Goal: Find specific page/section: Find specific page/section

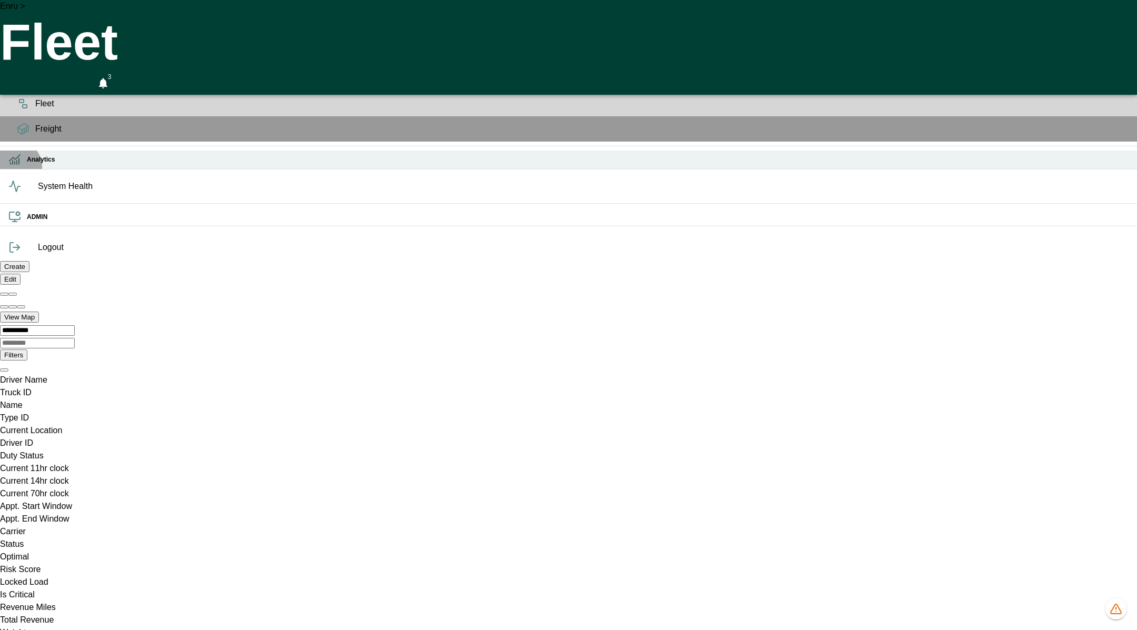
click at [15, 166] on icon at bounding box center [14, 159] width 13 height 13
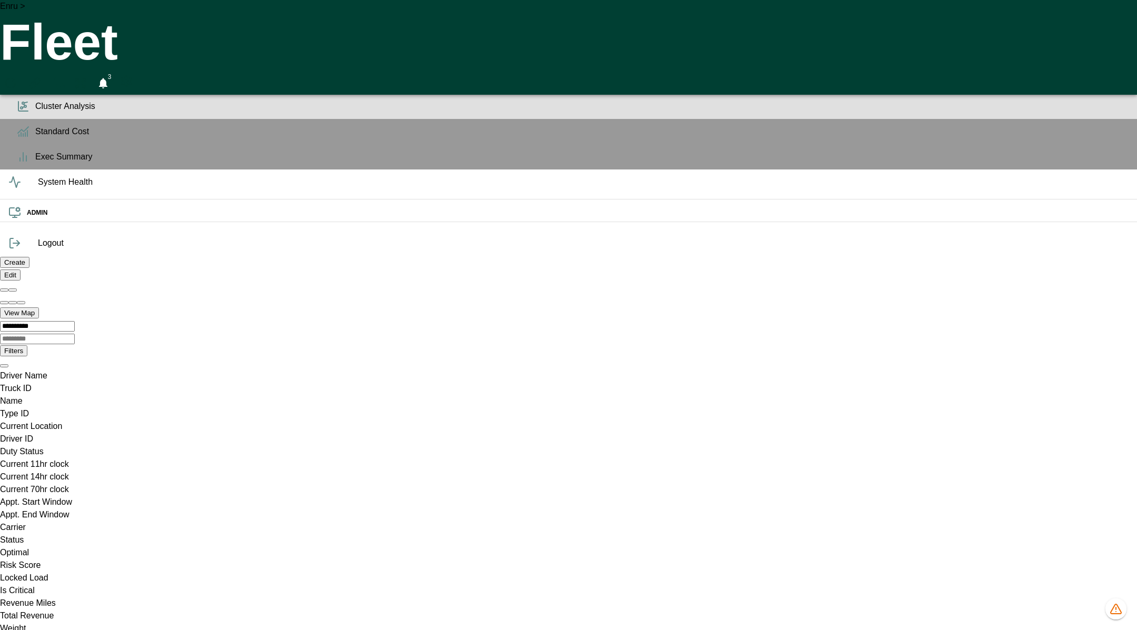
click at [18, 113] on icon at bounding box center [23, 106] width 13 height 13
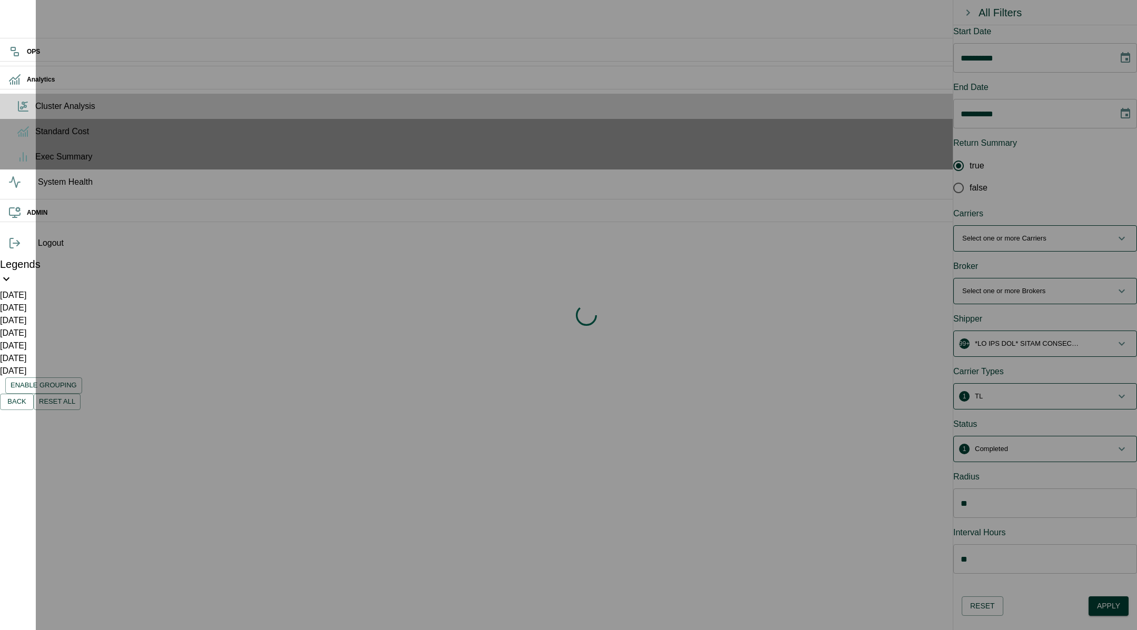
click at [1117, 58] on div "Loading indicator" at bounding box center [586, 315] width 1101 height 630
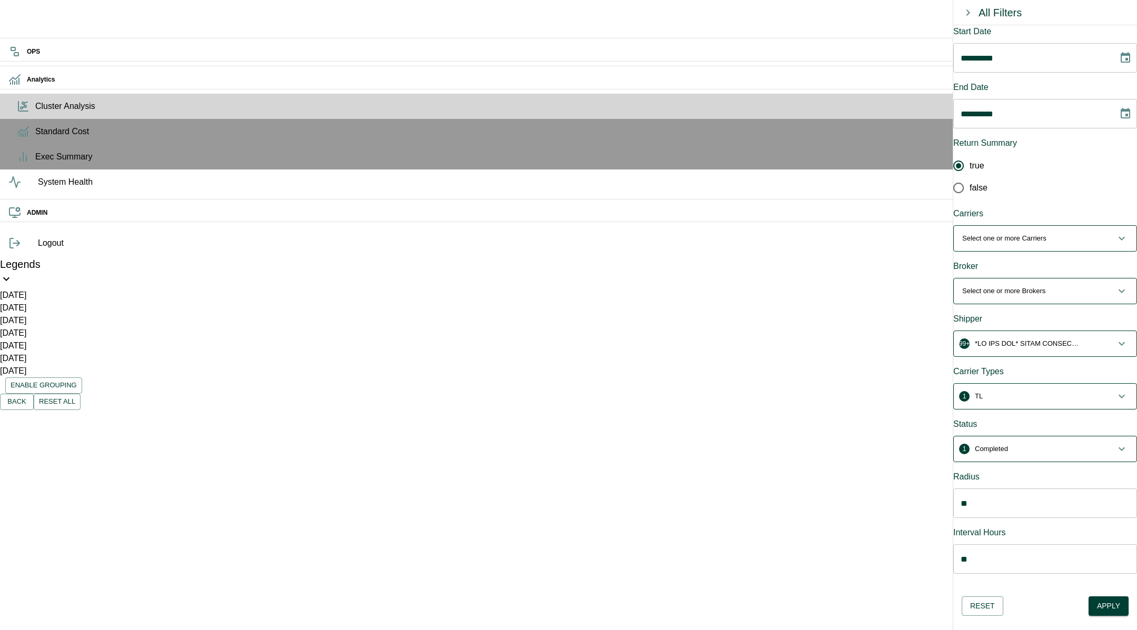
click at [1119, 64] on icon "Choose date, selected date is Aug 11, 2025" at bounding box center [1125, 58] width 13 height 13
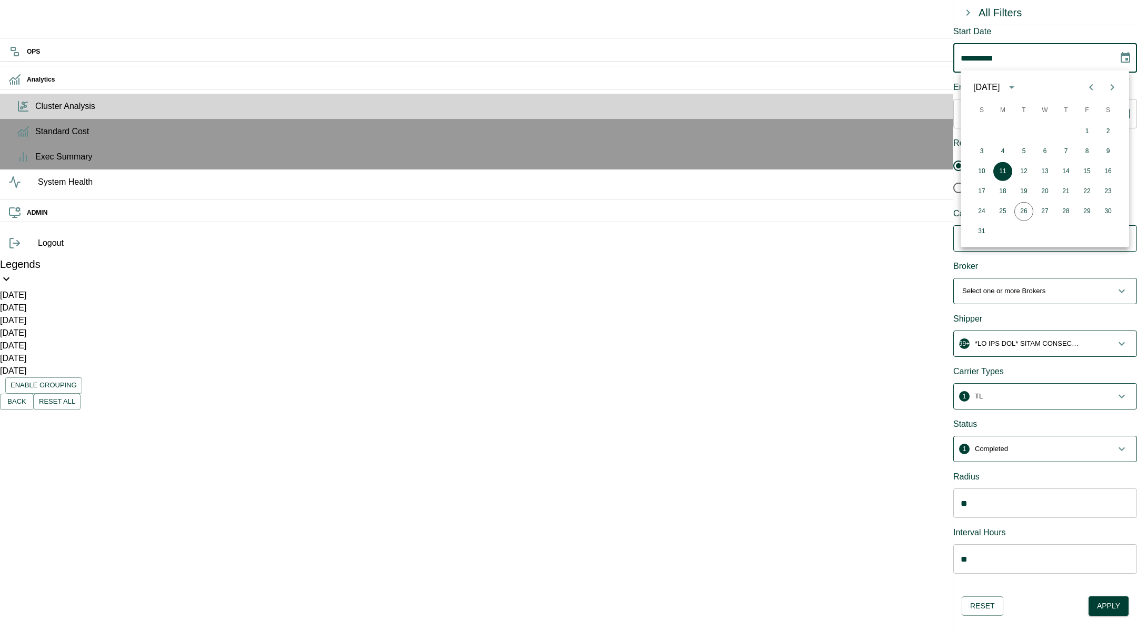
click at [1087, 89] on icon "Previous month" at bounding box center [1090, 87] width 13 height 13
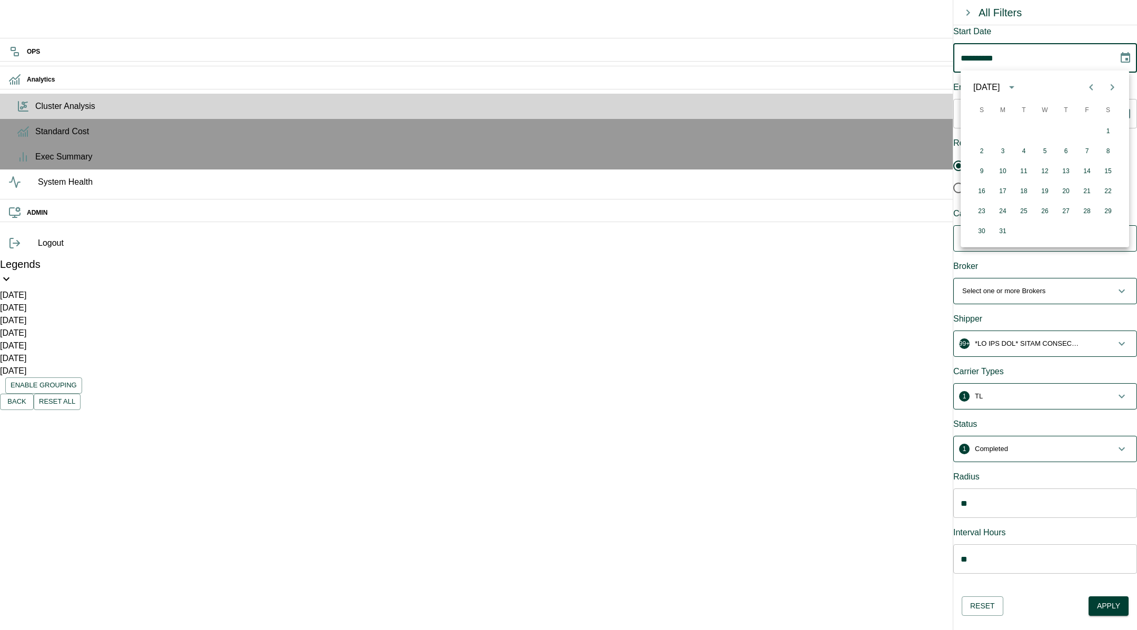
click at [1087, 89] on icon "Previous month" at bounding box center [1090, 87] width 13 height 13
click at [1043, 129] on button "1" at bounding box center [1044, 131] width 19 height 19
type input "**********"
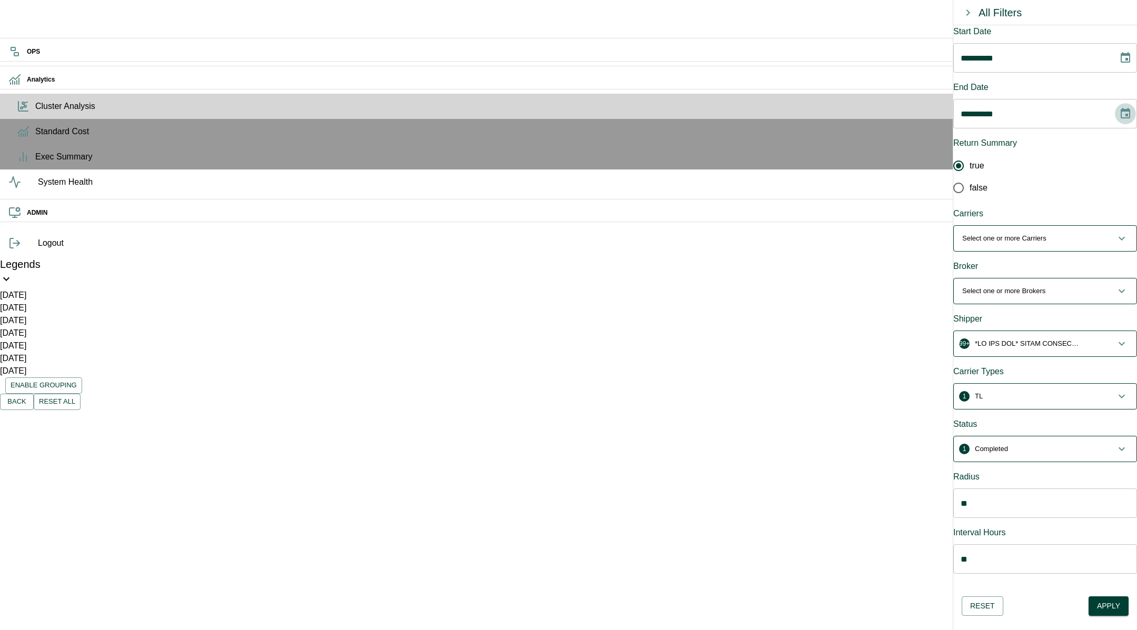
click at [1120, 108] on icon "Choose date, selected date is Aug 26, 2025" at bounding box center [1125, 113] width 13 height 13
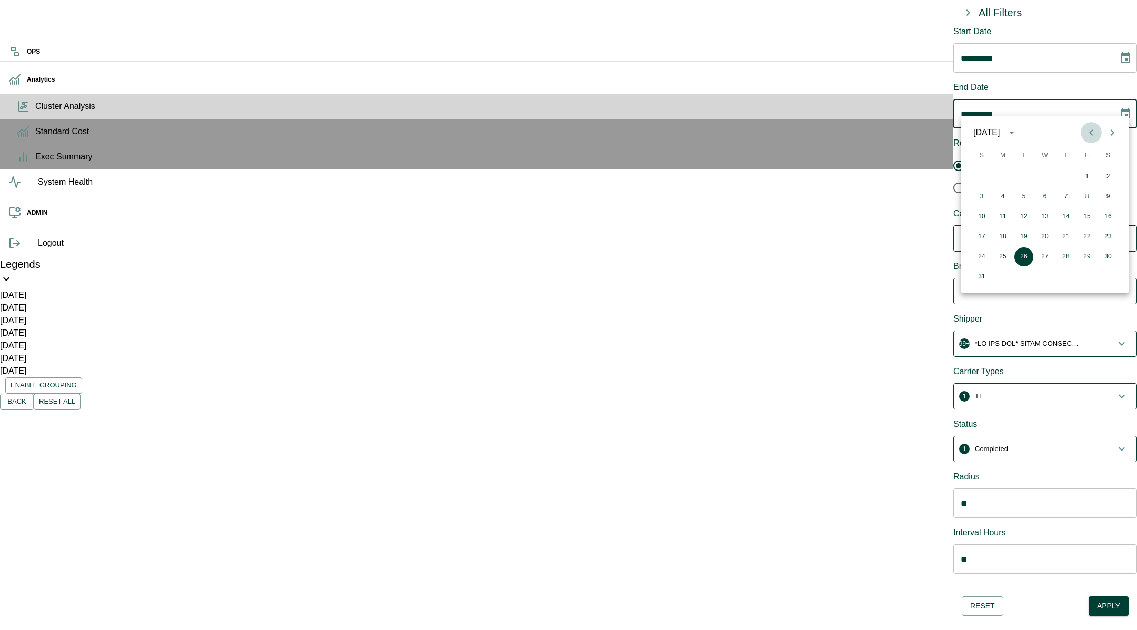
click at [1090, 134] on icon "Previous month" at bounding box center [1091, 132] width 4 height 6
click at [1003, 253] on button "30" at bounding box center [1002, 256] width 19 height 19
type input "**********"
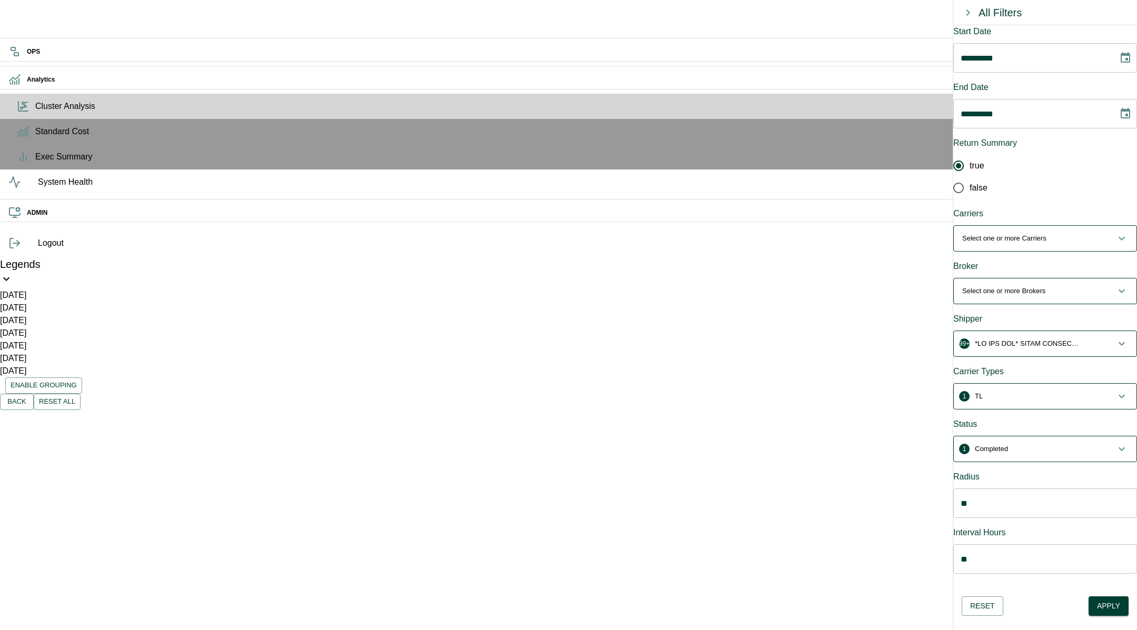
click at [1009, 338] on p "button" at bounding box center [1026, 343] width 105 height 11
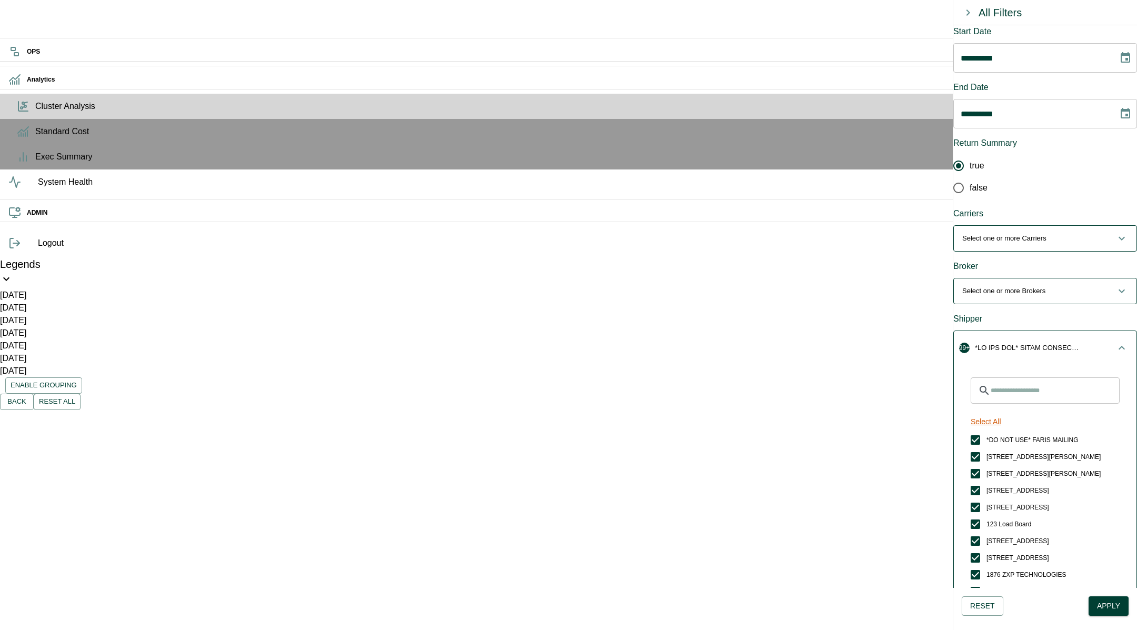
click at [996, 412] on button "Select All" at bounding box center [985, 421] width 39 height 19
click at [997, 412] on button "Unselect All" at bounding box center [989, 421] width 47 height 19
click at [1035, 377] on input "Search for Shippers" at bounding box center [1054, 390] width 129 height 26
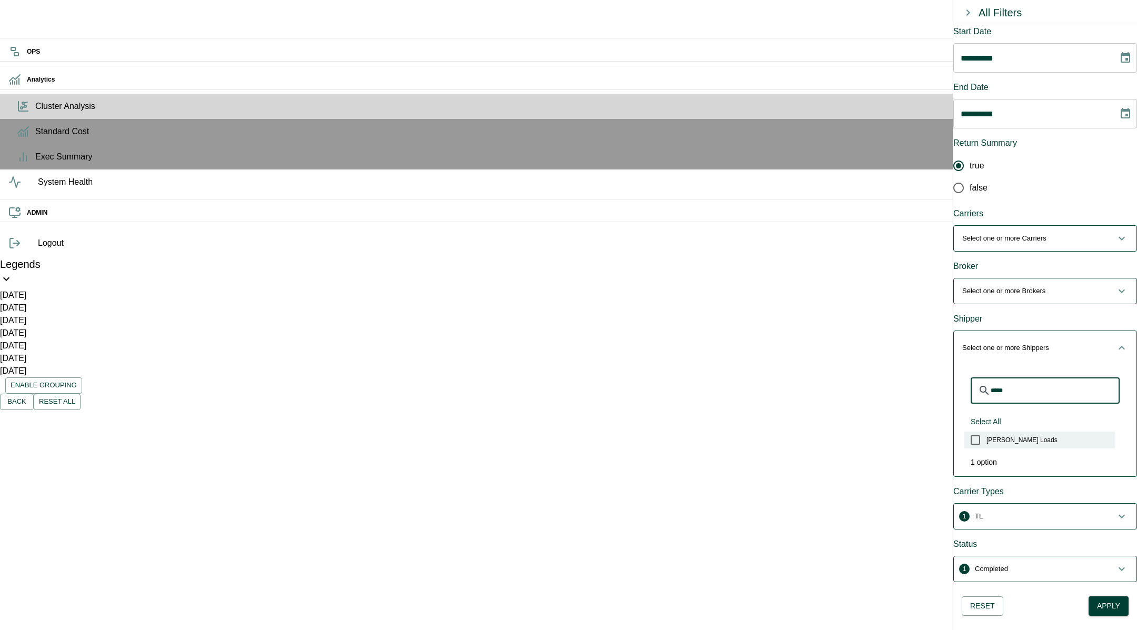
type input "*****"
click at [1005, 435] on span "[PERSON_NAME] Loads" at bounding box center [1021, 439] width 71 height 9
click at [1032, 485] on div "Carrier Types" at bounding box center [1045, 491] width 184 height 13
click at [1073, 286] on span "Select one or more Brokers" at bounding box center [1038, 291] width 153 height 11
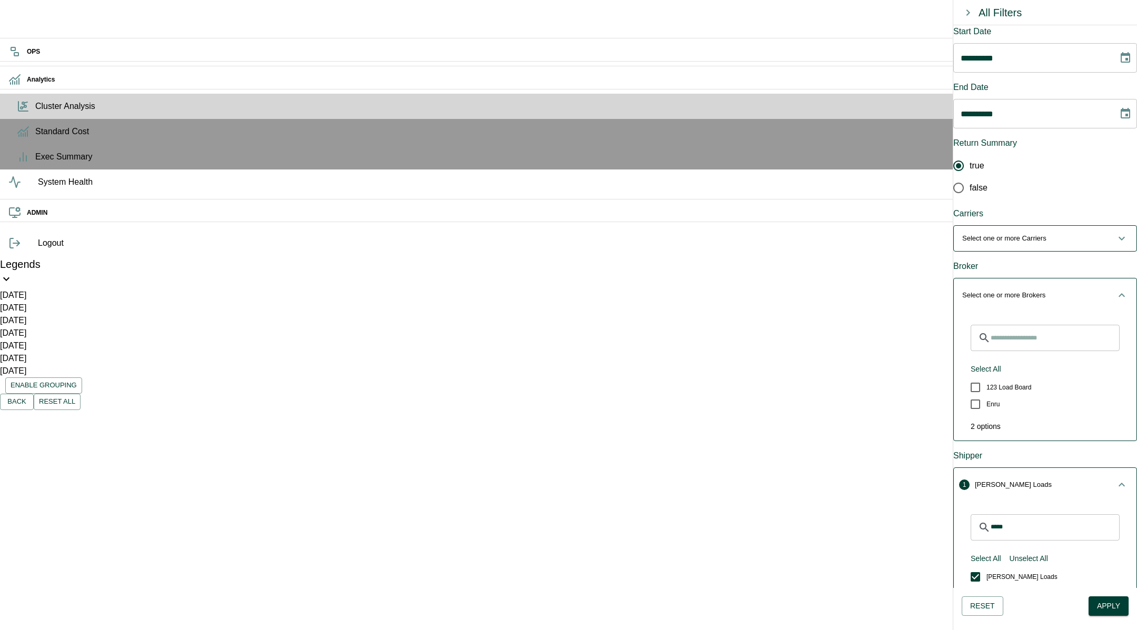
click at [999, 413] on div "2 options" at bounding box center [1045, 422] width 166 height 19
click at [1013, 449] on div "Shipper" at bounding box center [1045, 455] width 184 height 13
click at [1072, 290] on span "Select one or more Brokers" at bounding box center [1038, 295] width 153 height 11
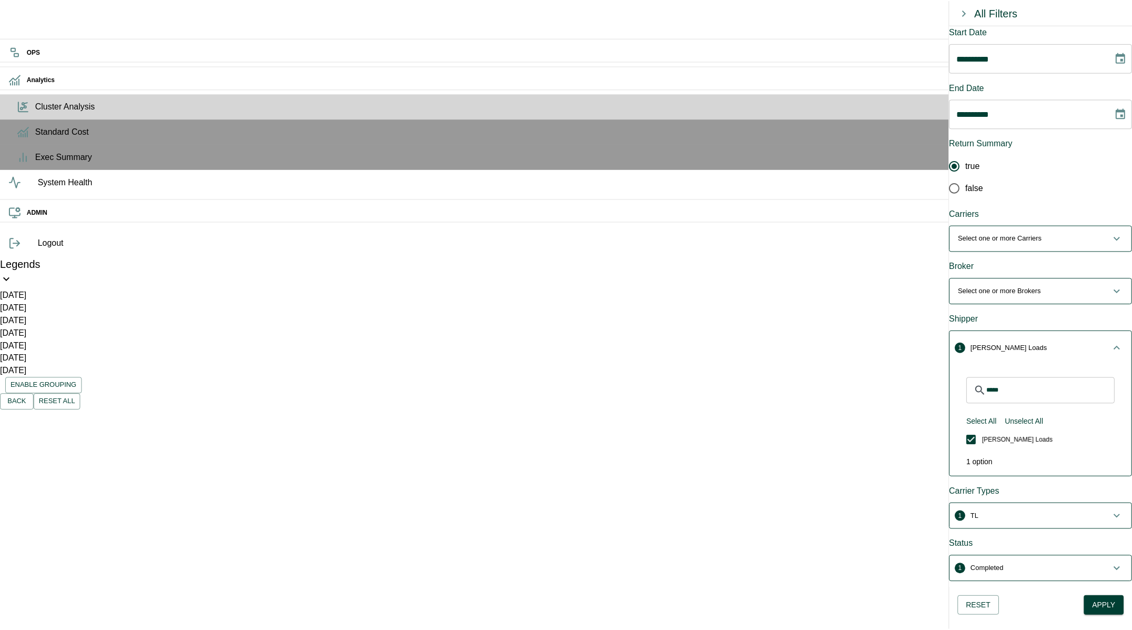
scroll to position [46, 0]
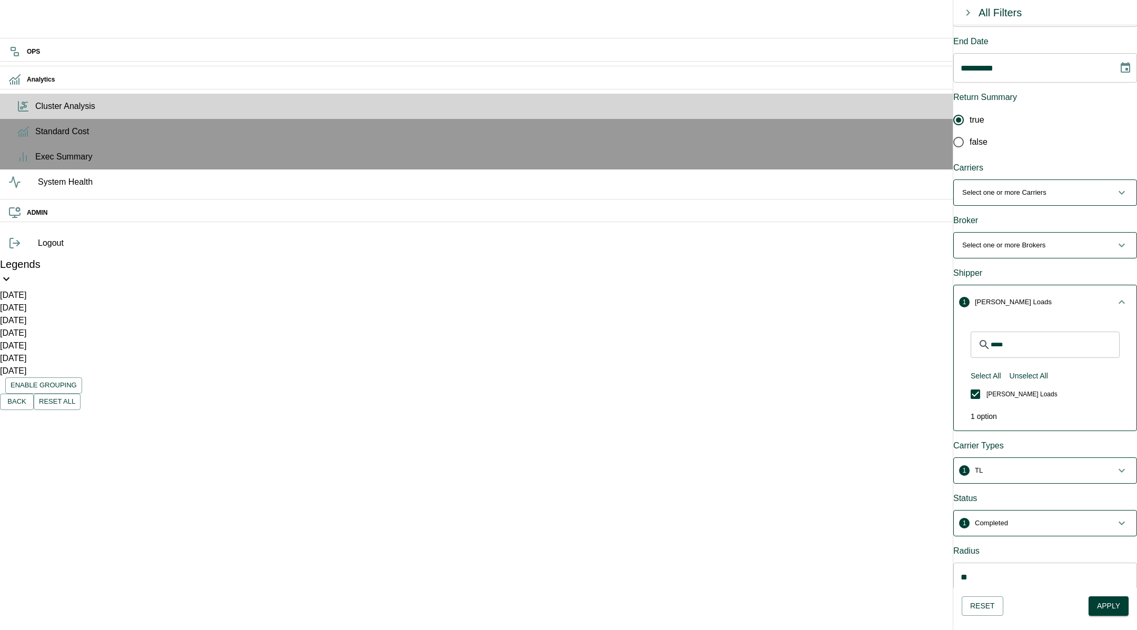
click at [1103, 607] on button "Apply" at bounding box center [1108, 605] width 40 height 19
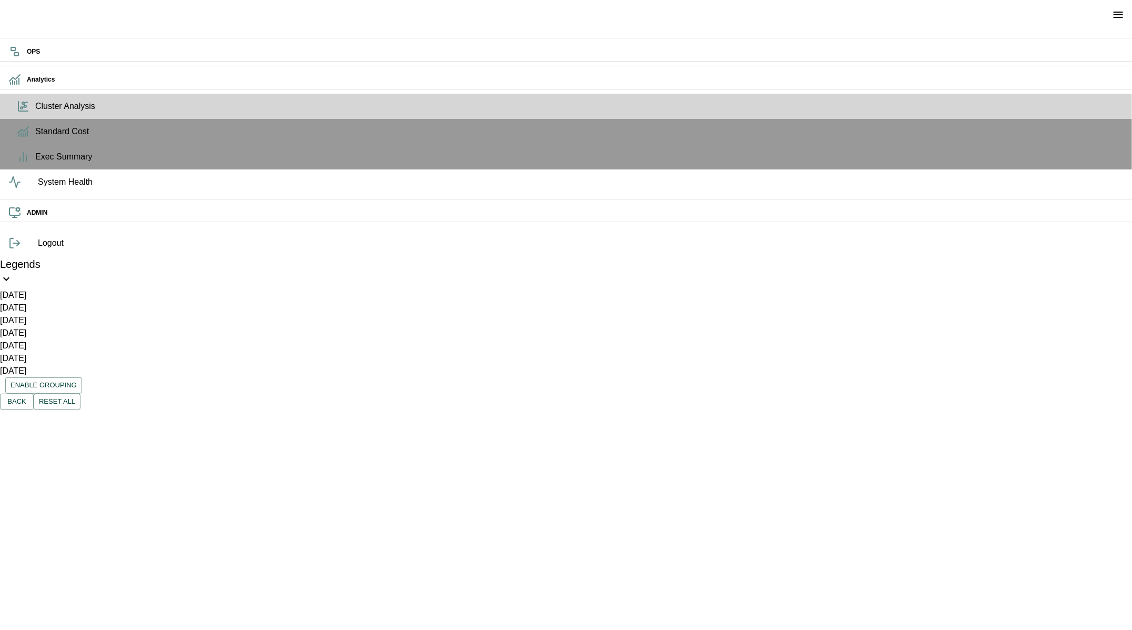
drag, startPoint x: 496, startPoint y: 494, endPoint x: 511, endPoint y: 364, distance: 130.9
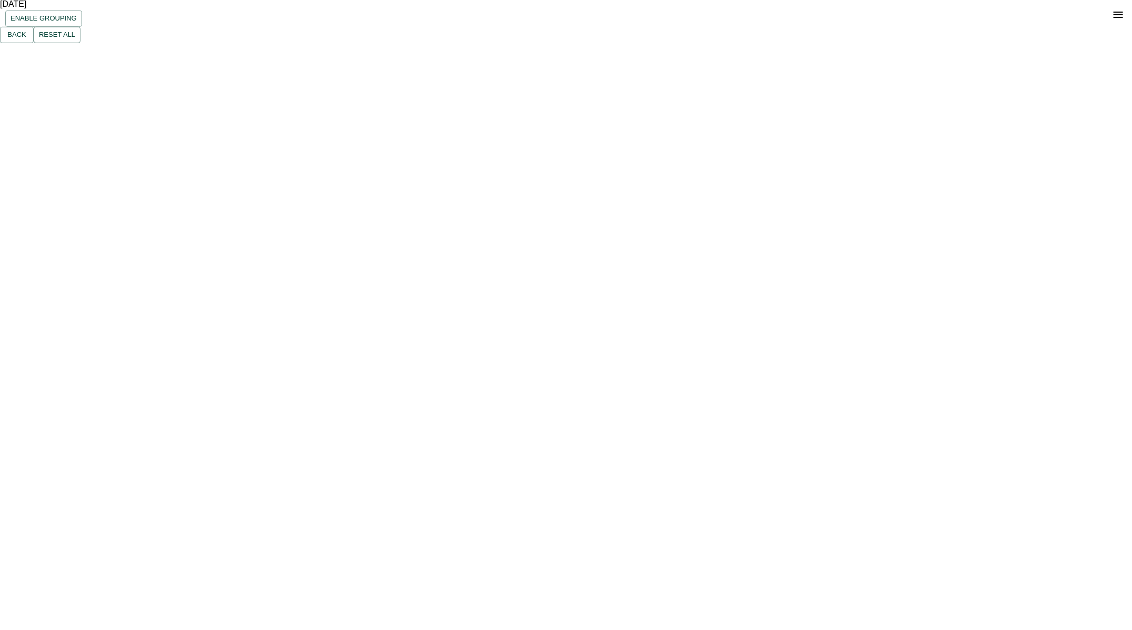
scroll to position [385, 0]
click at [107, 399] on button "Edges" at bounding box center [83, 411] width 47 height 25
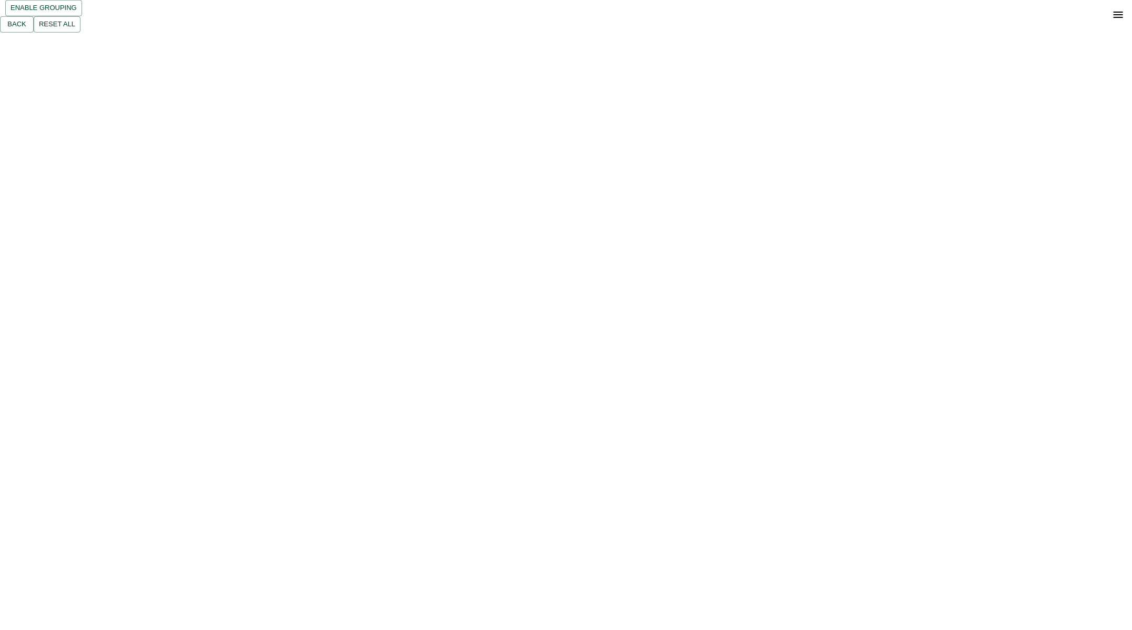
drag, startPoint x: 994, startPoint y: 296, endPoint x: 1003, endPoint y: 91, distance: 204.8
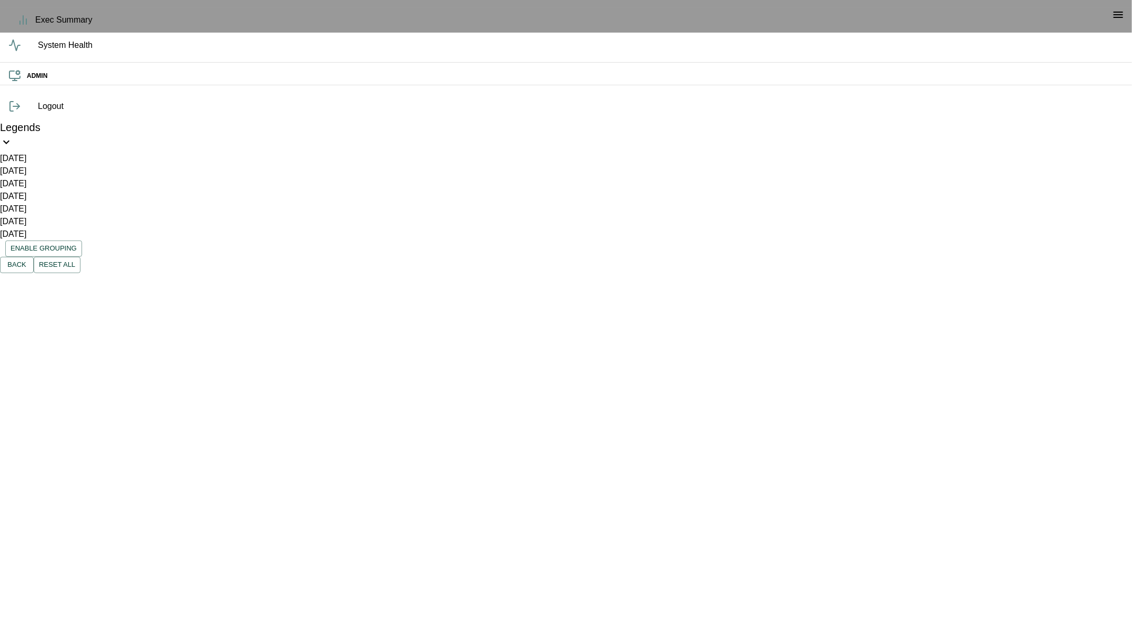
scroll to position [385, 0]
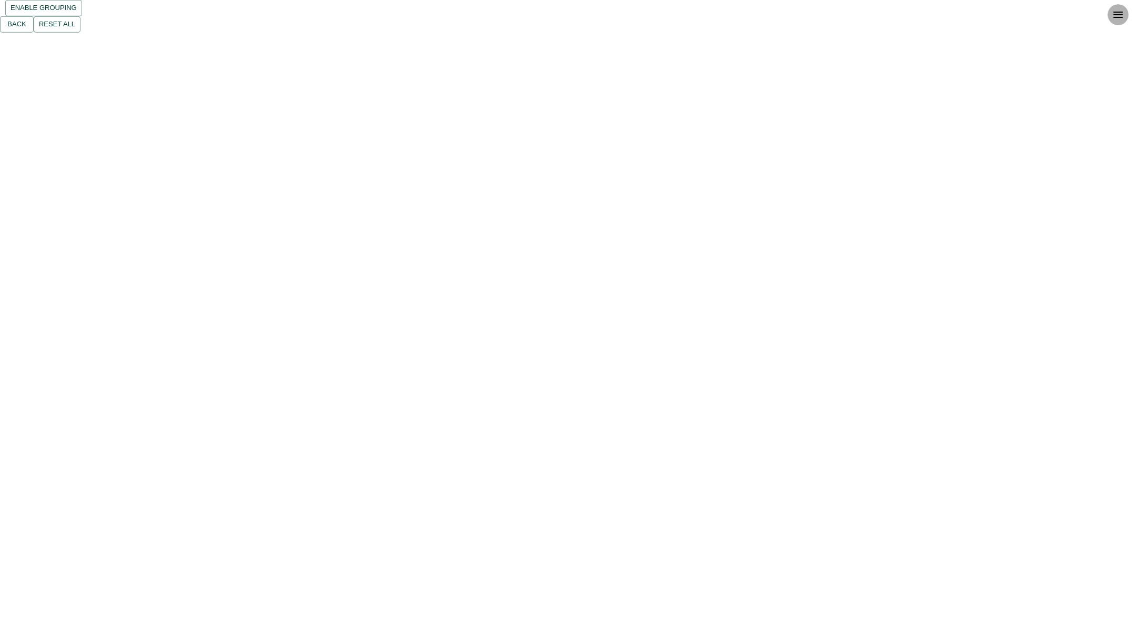
click at [1121, 15] on icon "open drawer" at bounding box center [1118, 15] width 9 height 6
